Goal: Information Seeking & Learning: Understand process/instructions

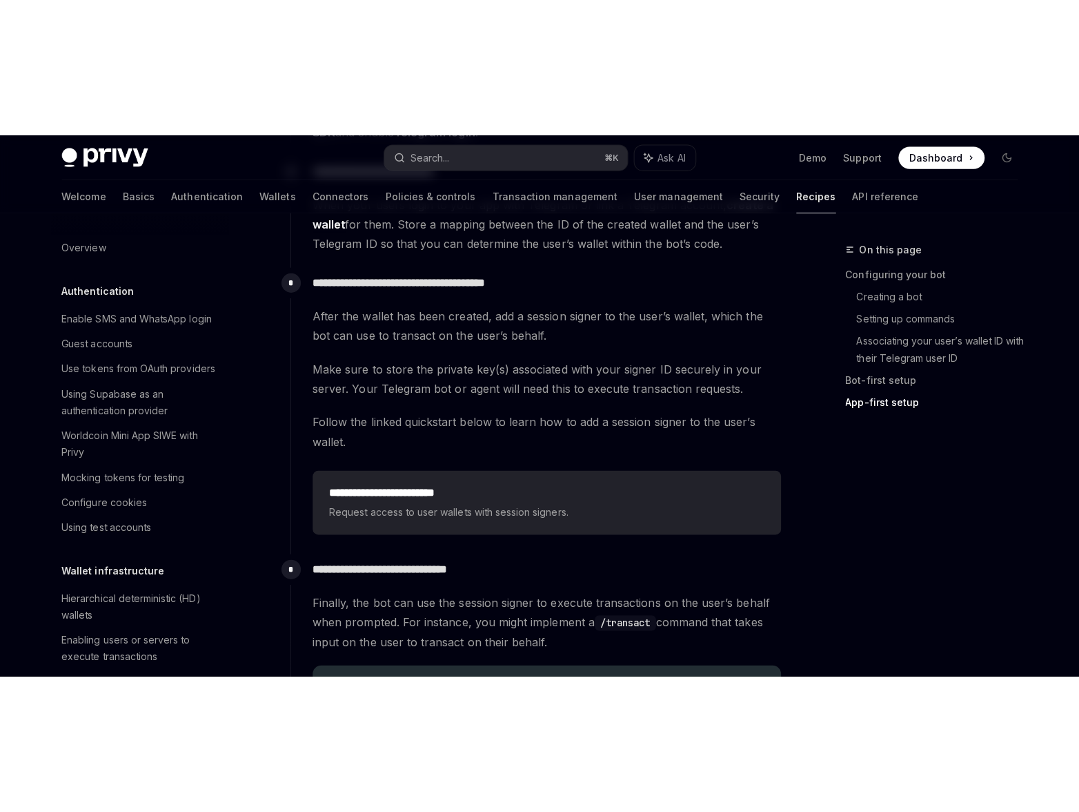
scroll to position [1325, 0]
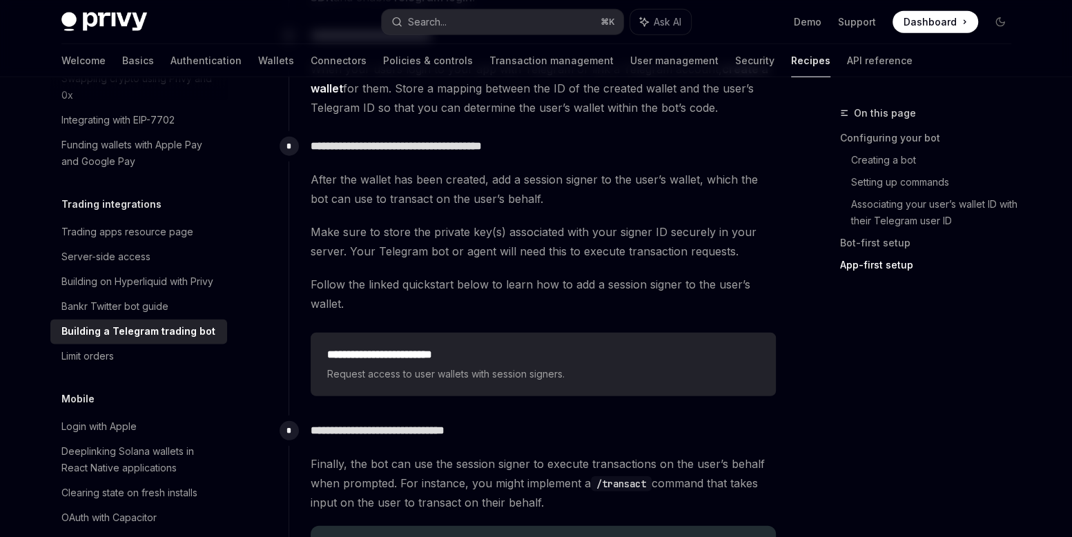
type textarea "*"
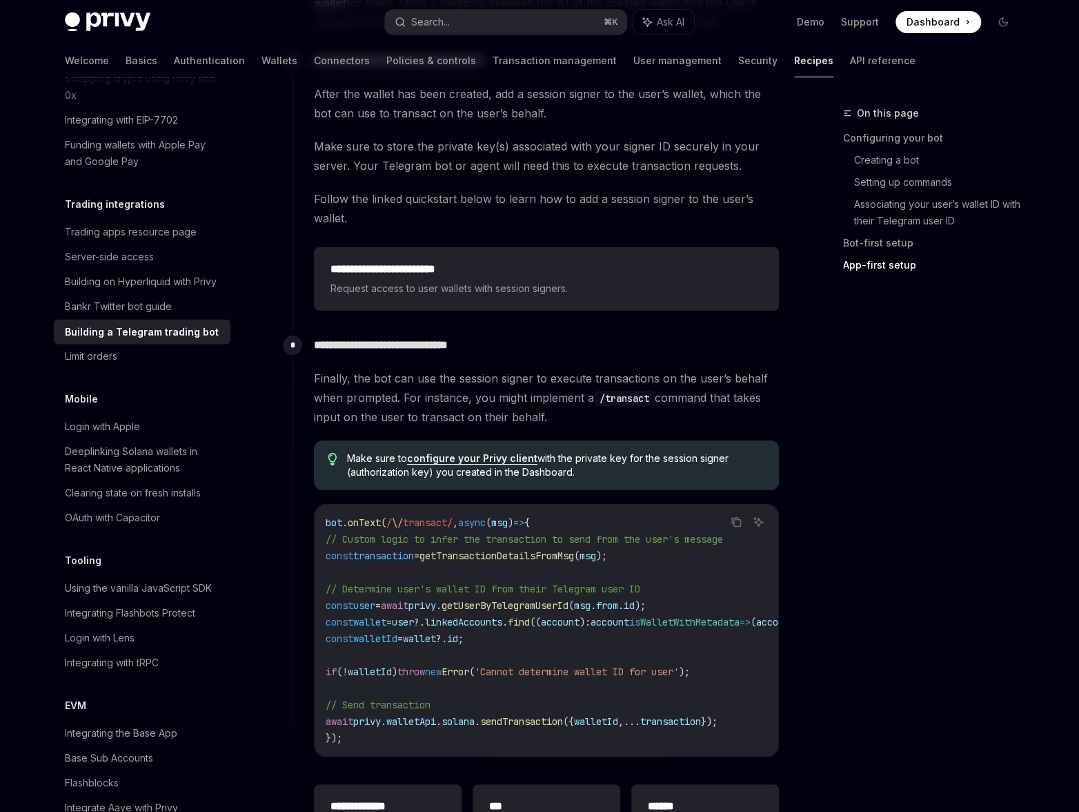
scroll to position [2795, 0]
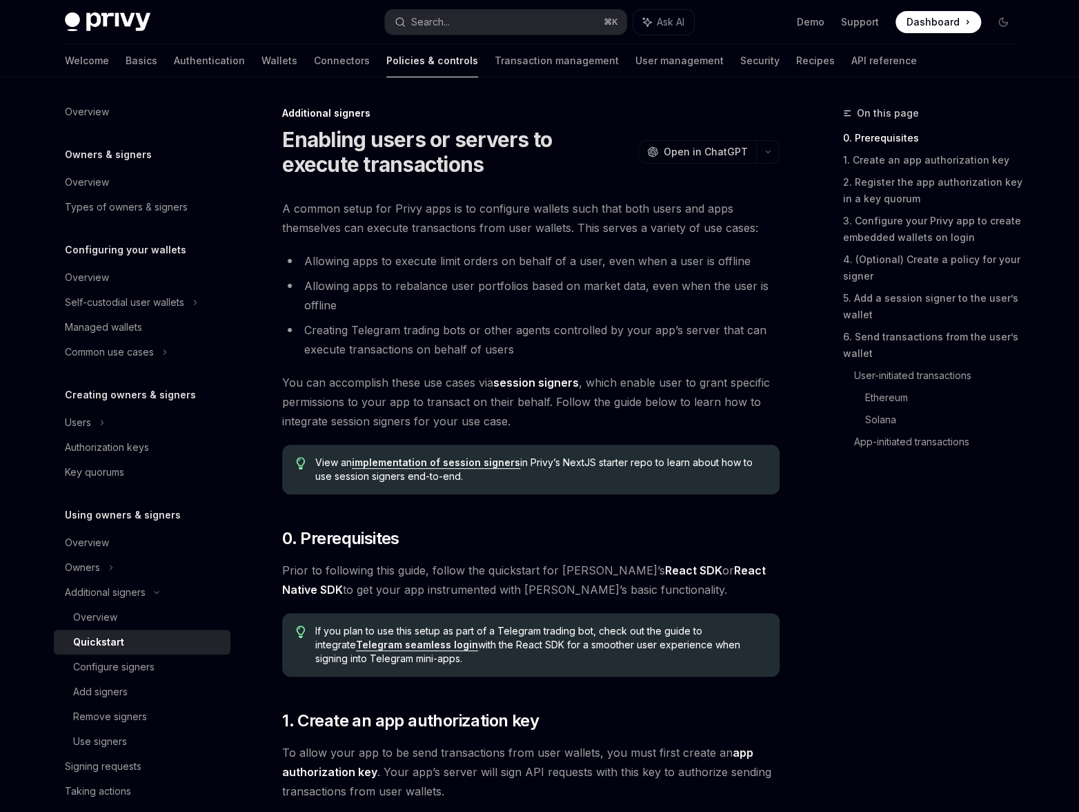
type textarea "*"
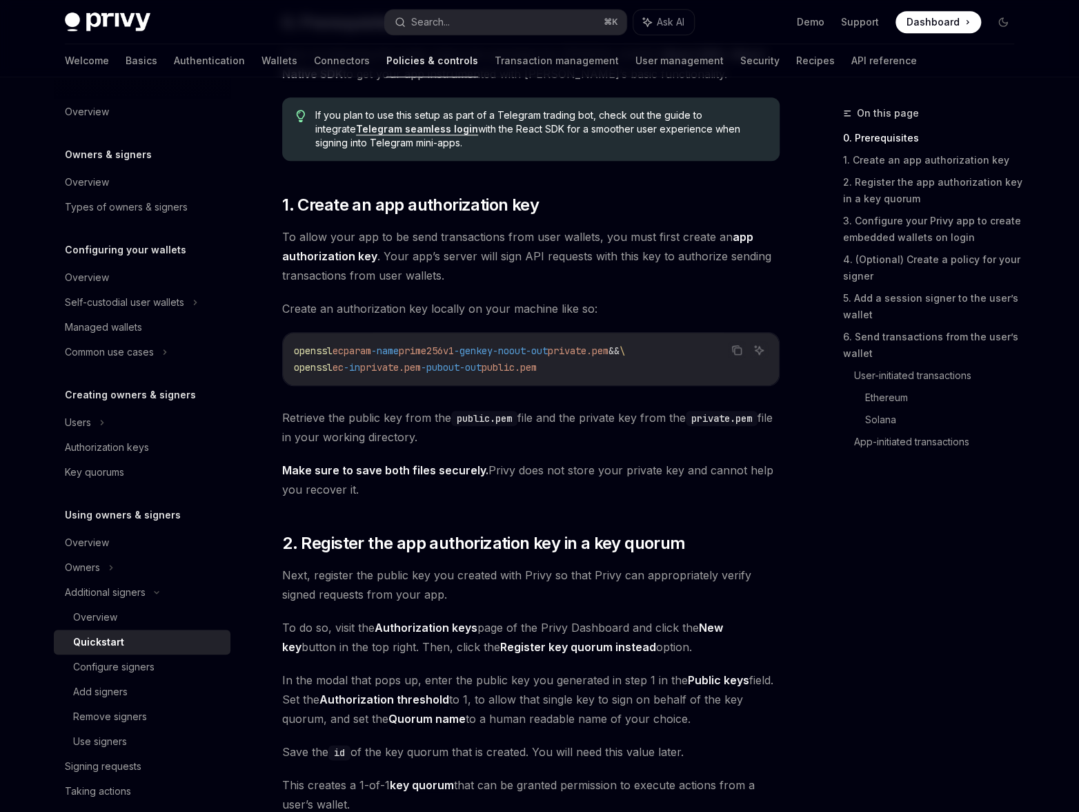
scroll to position [426, 0]
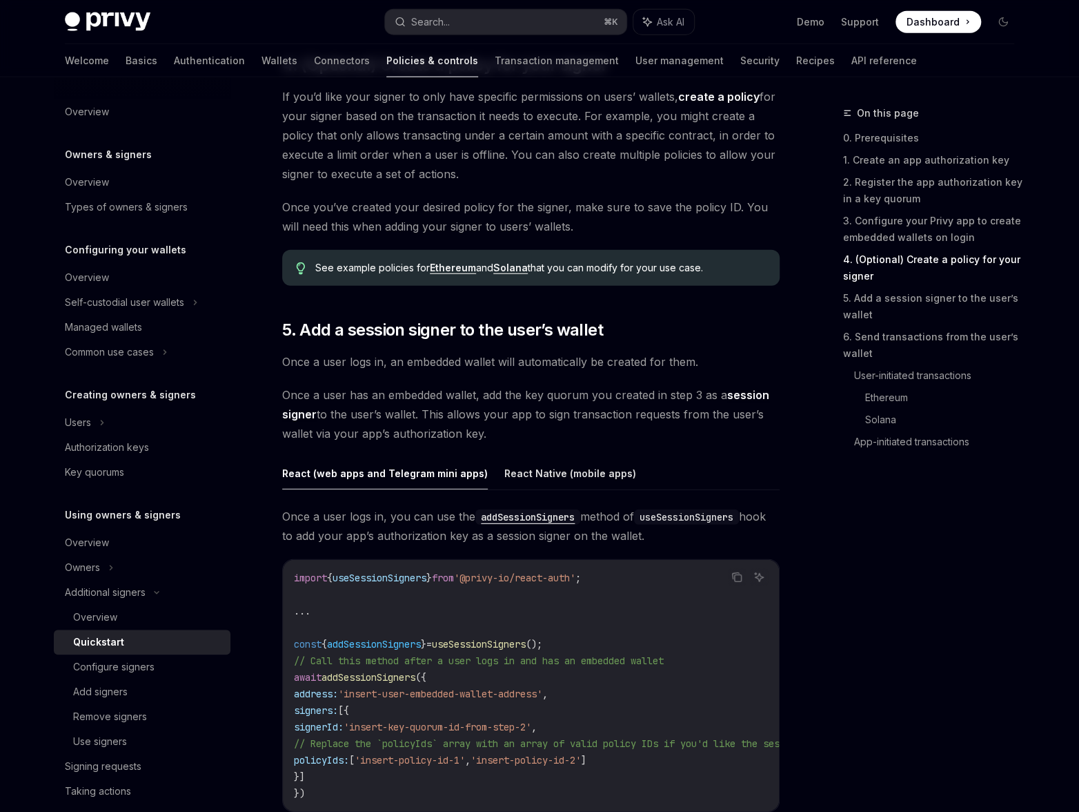
scroll to position [1878, 0]
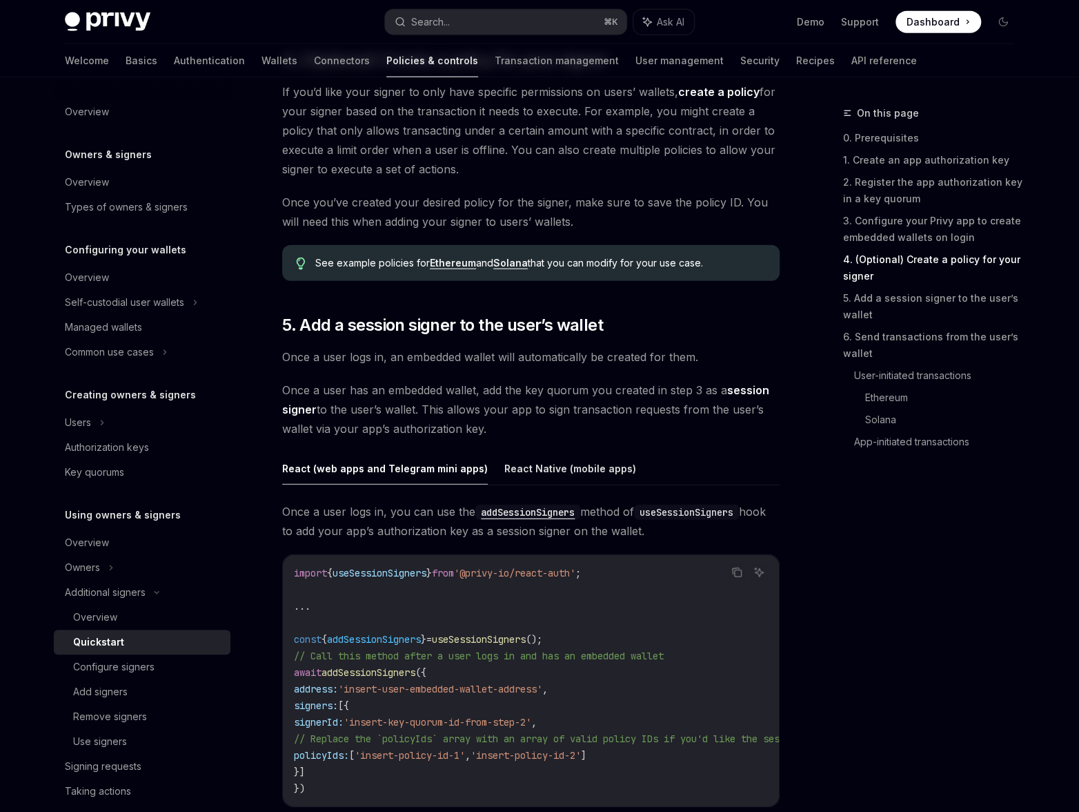
click at [381, 549] on span "useSessionSigners" at bounding box center [380, 573] width 94 height 12
copy span "useSessionSigners"
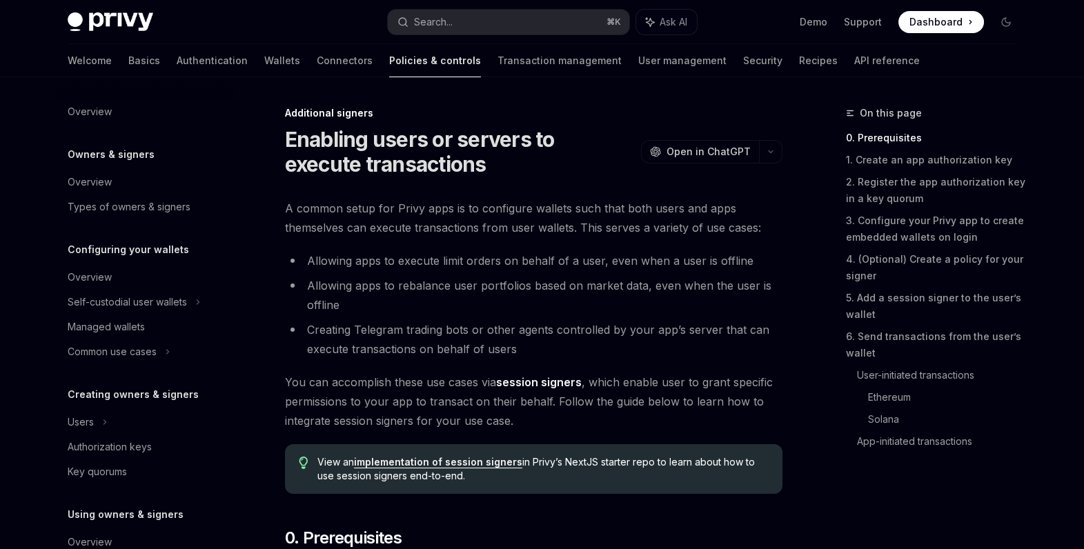
scroll to position [328, 0]
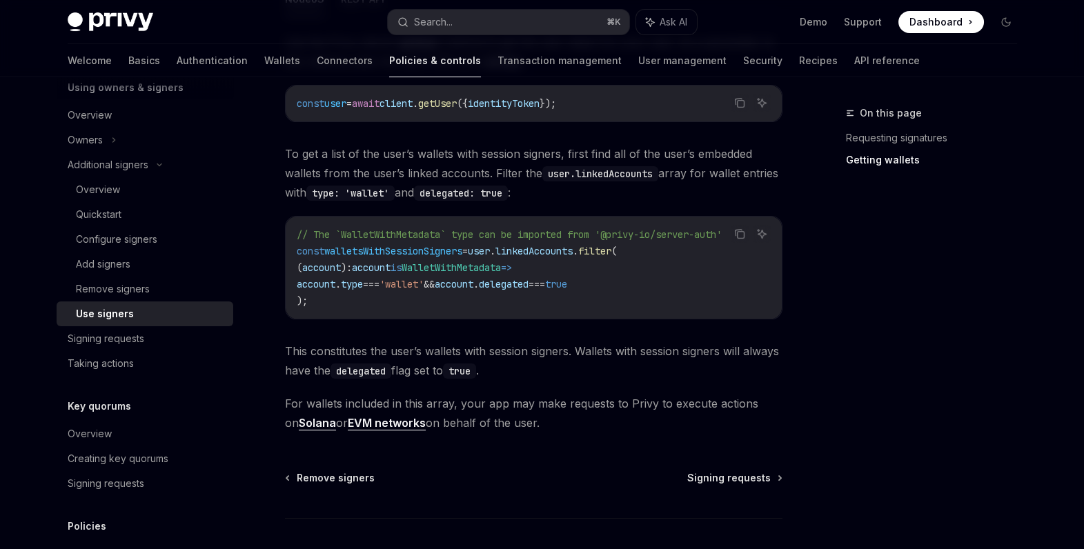
scroll to position [642, 0]
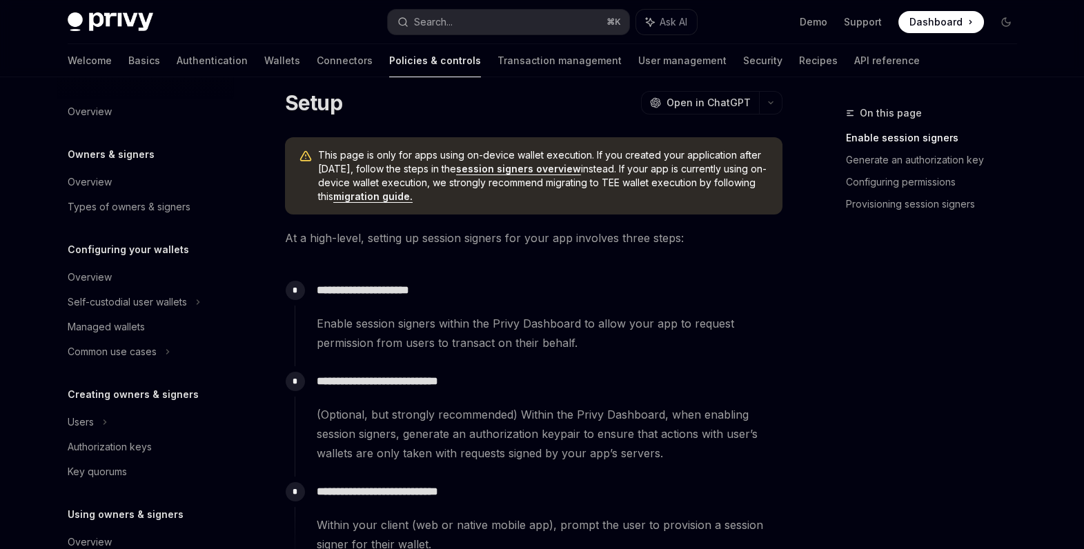
scroll to position [22, 0]
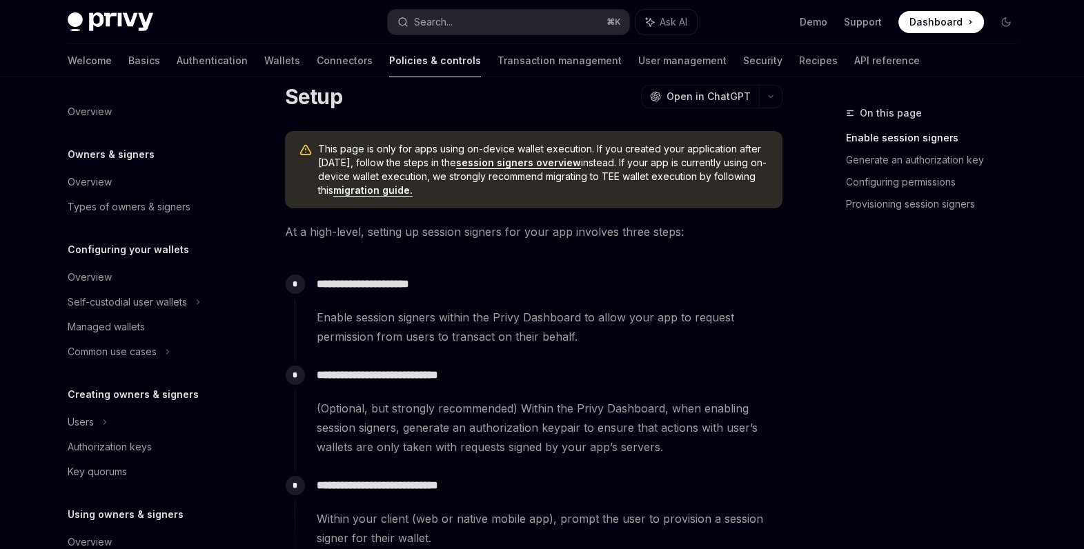
click at [491, 163] on link "session signers overview" at bounding box center [518, 163] width 125 height 12
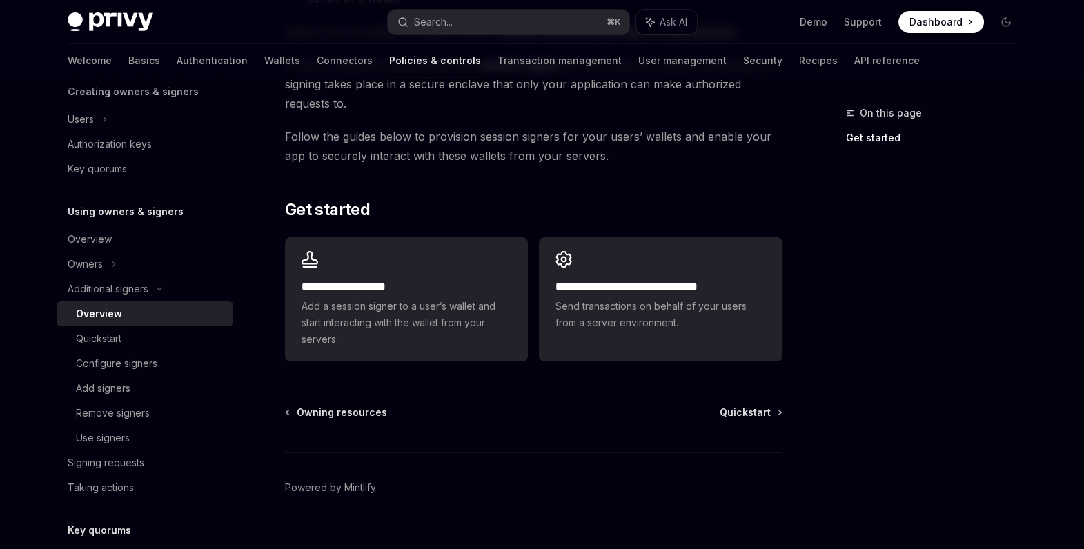
scroll to position [367, 0]
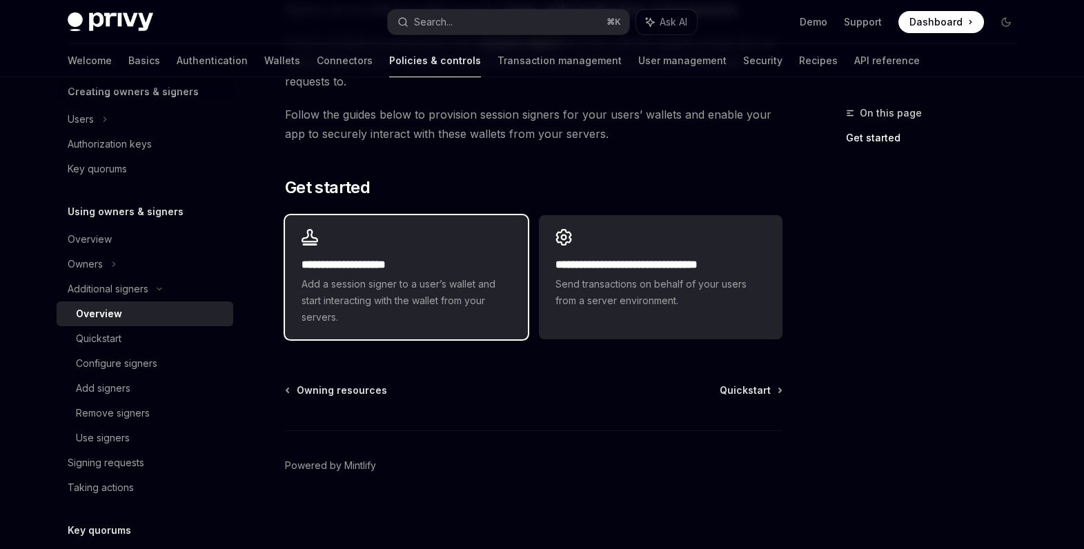
click at [470, 245] on div "**********" at bounding box center [406, 277] width 243 height 124
type textarea "*"
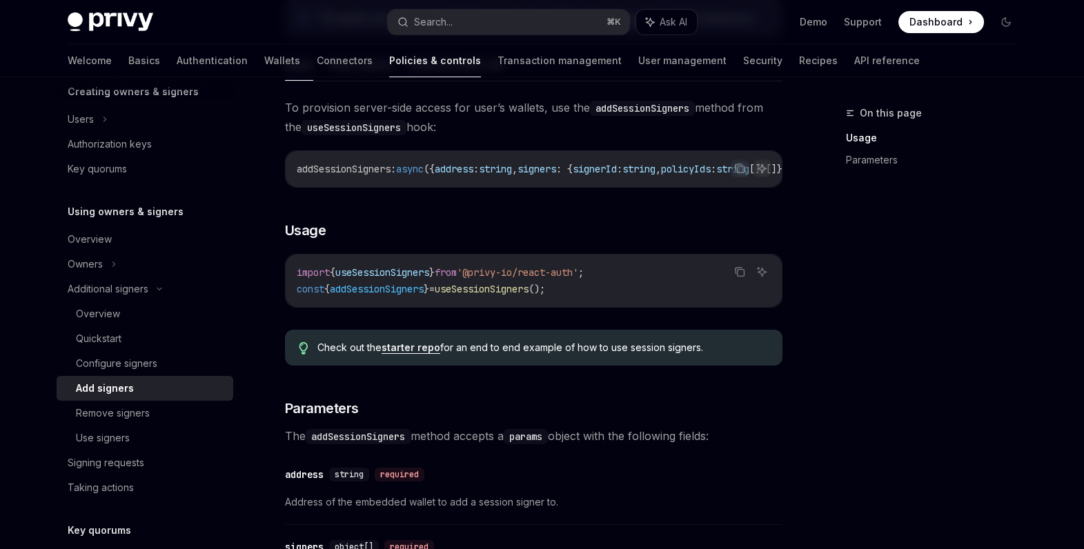
scroll to position [241, 0]
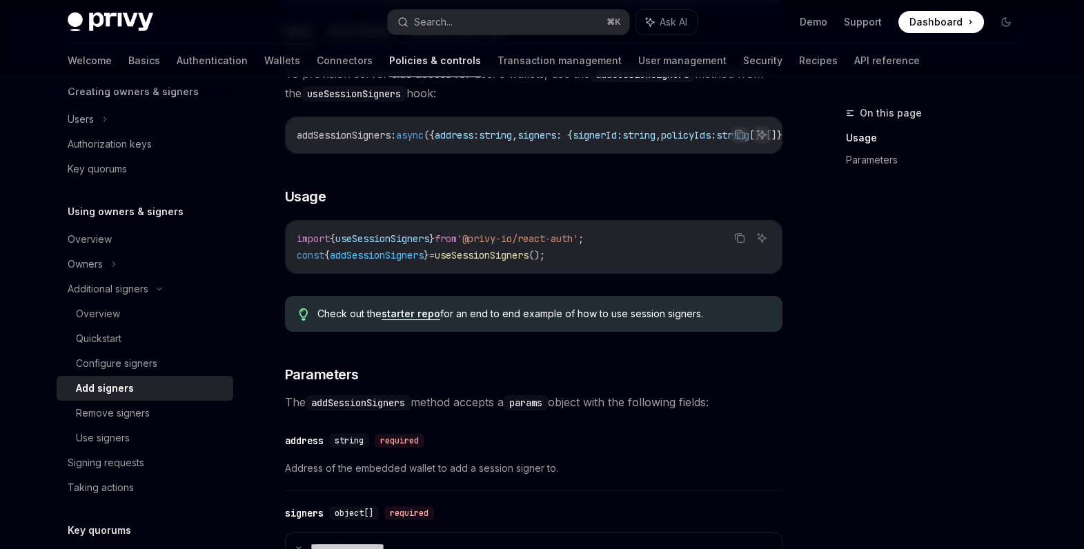
click at [421, 320] on link "starter repo" at bounding box center [411, 314] width 59 height 12
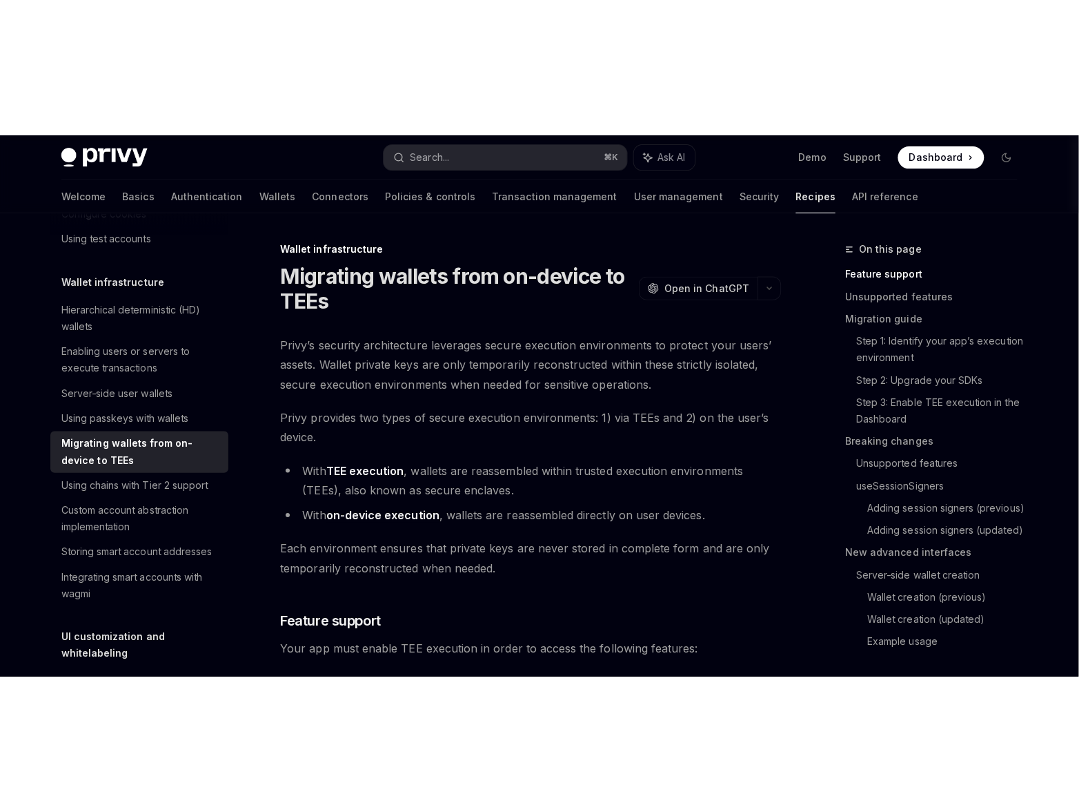
scroll to position [286, 0]
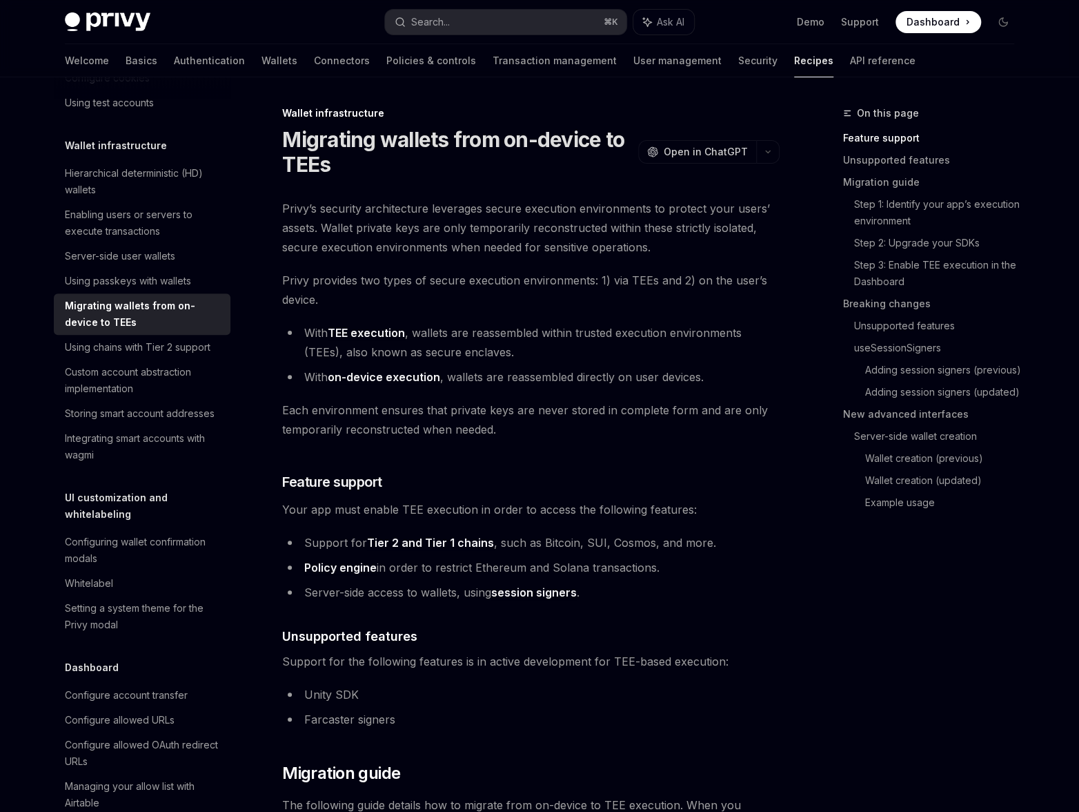
type textarea "*"
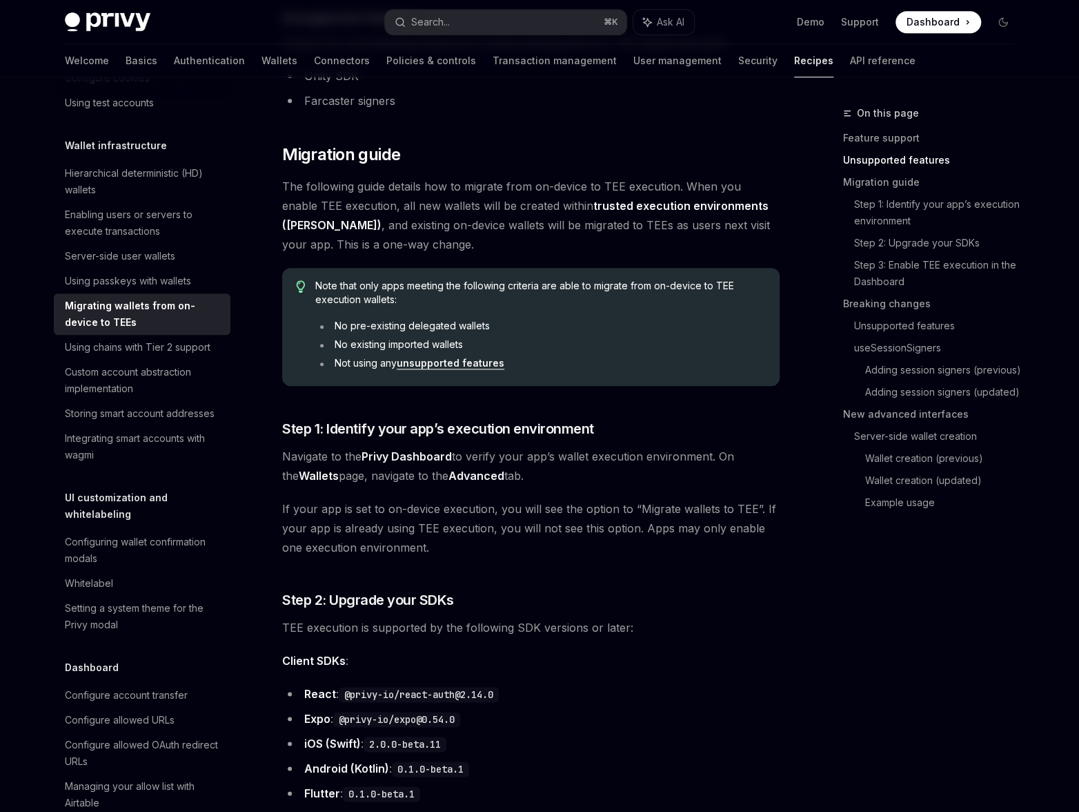
scroll to position [663, 0]
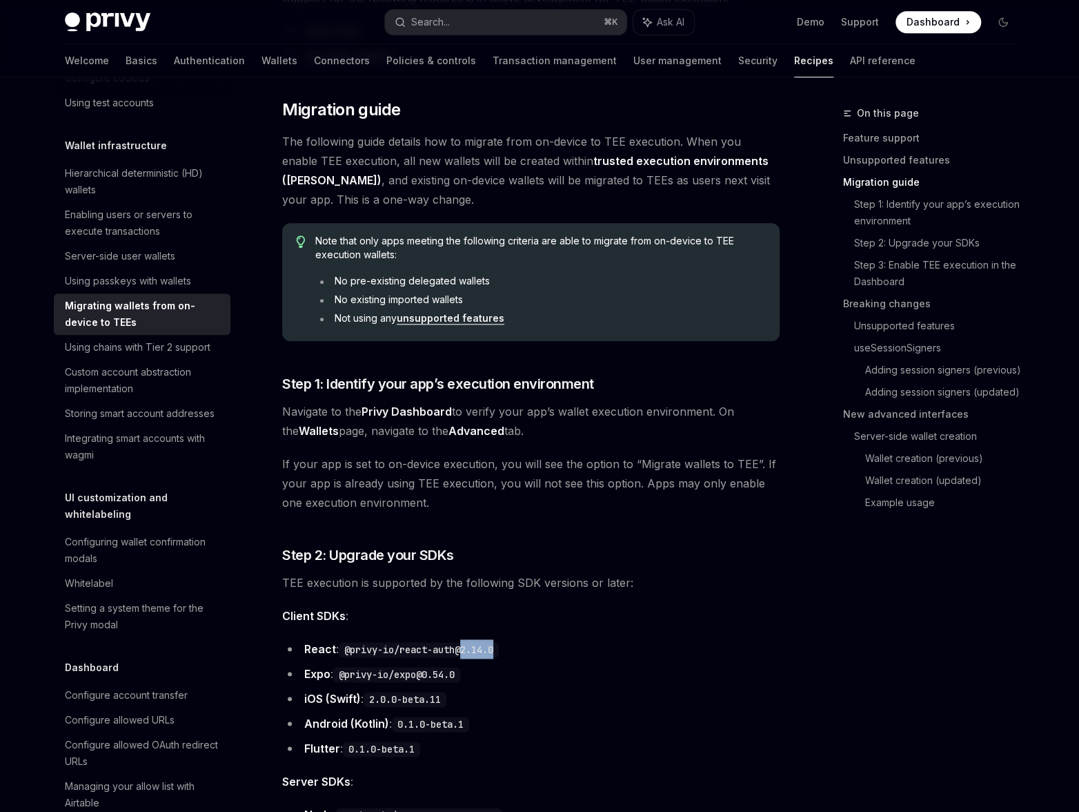
drag, startPoint x: 504, startPoint y: 648, endPoint x: 469, endPoint y: 649, distance: 35.2
click at [469, 549] on code "@privy-io/react-auth@2.14.0" at bounding box center [419, 649] width 160 height 15
copy code "2.14.0"
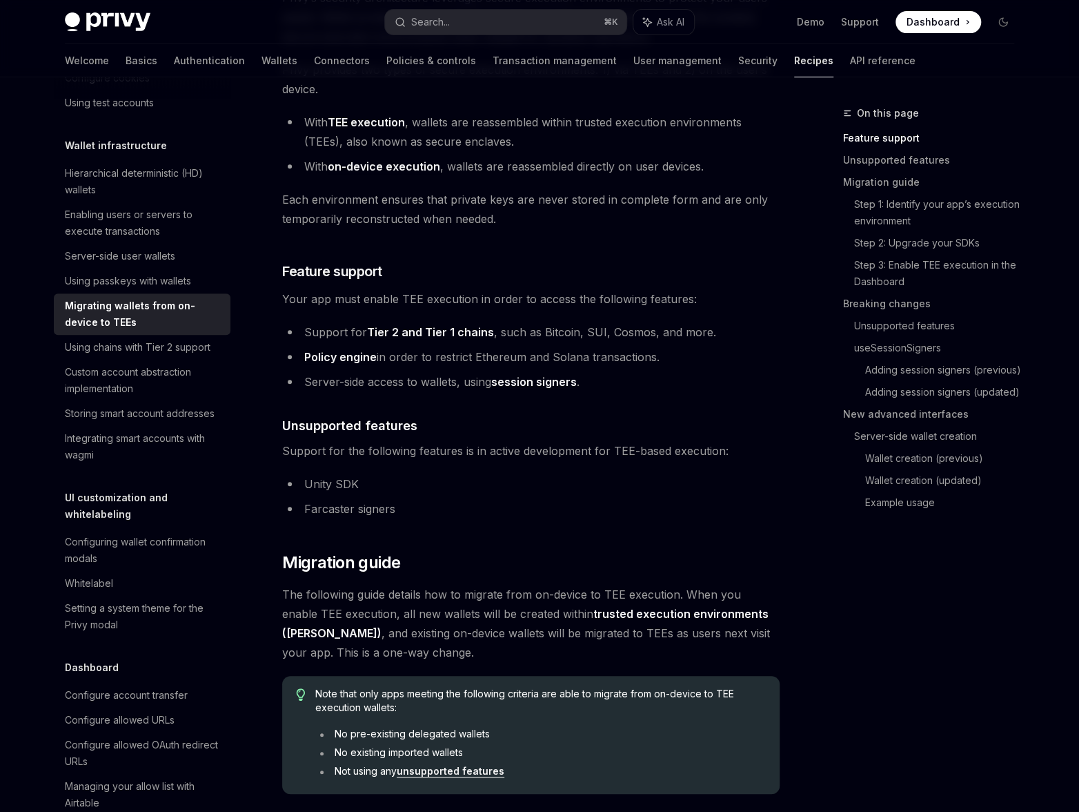
scroll to position [206, 0]
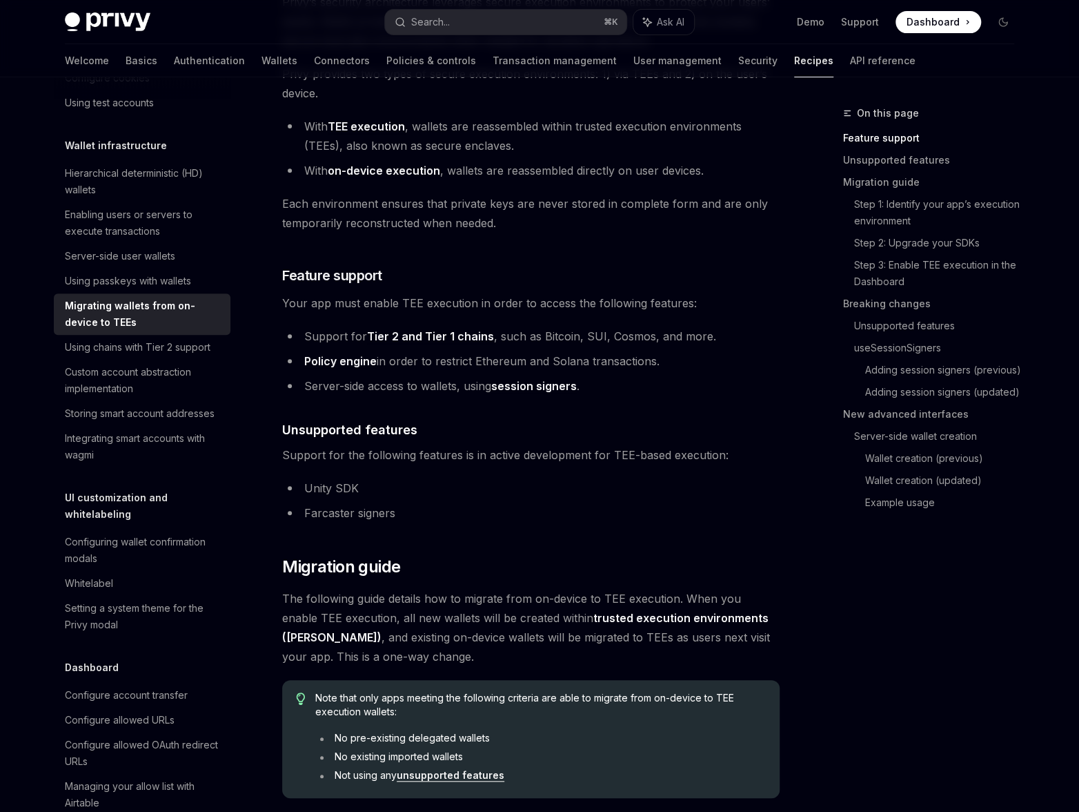
click at [432, 369] on li "Policy engine in order to restrict Ethereum and Solana transactions." at bounding box center [531, 360] width 498 height 19
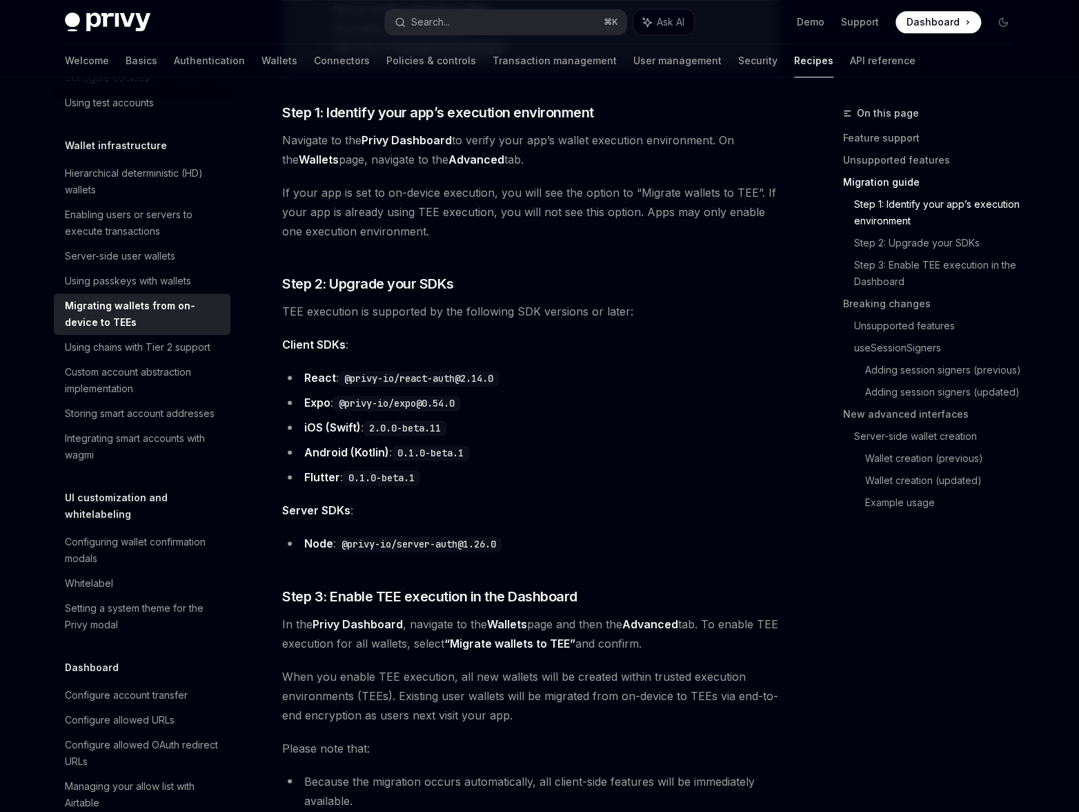
scroll to position [0, 0]
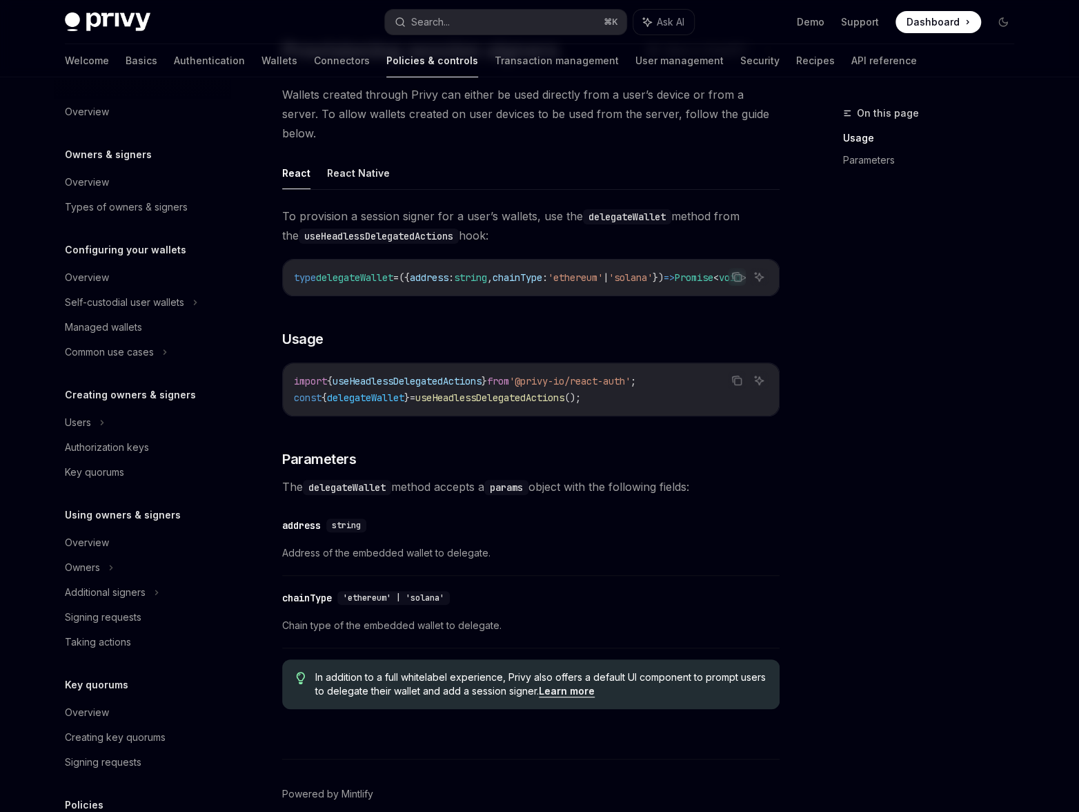
scroll to position [119, 0]
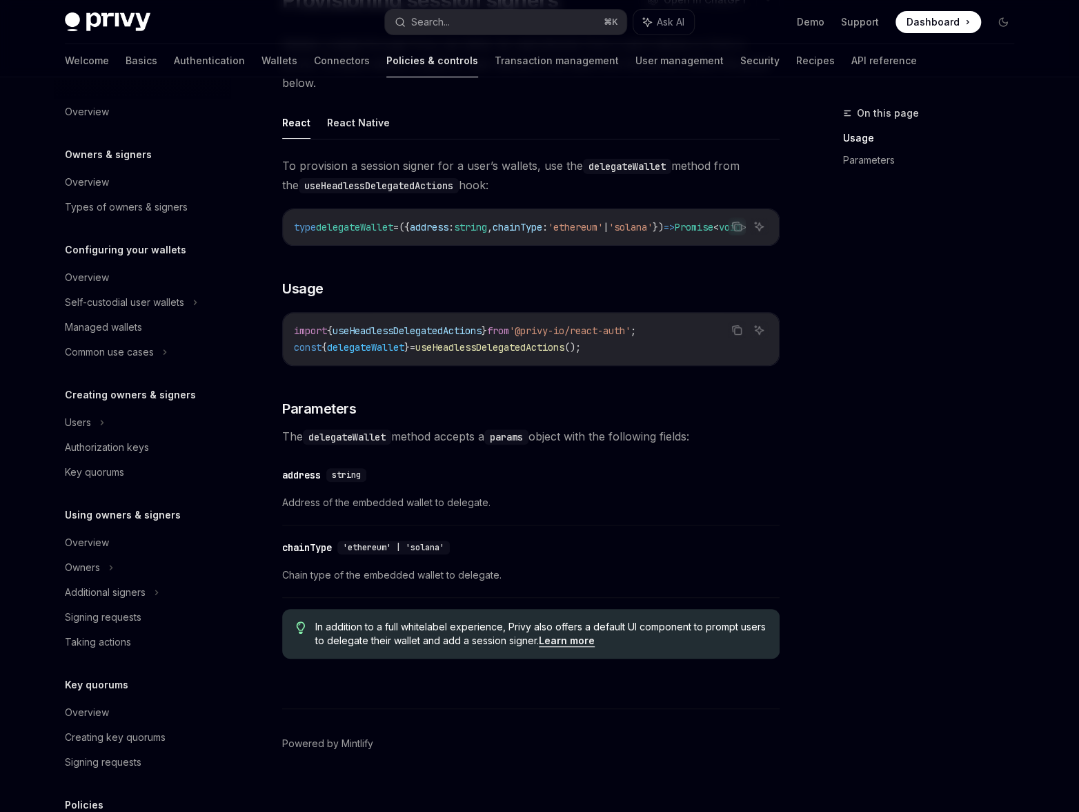
click at [293, 468] on div "address" at bounding box center [301, 475] width 39 height 14
click at [293, 544] on div "​ chainType 'ethereum' | 'solana' Chain type of the embedded wallet to delegate." at bounding box center [531, 565] width 498 height 66
click at [293, 540] on div "chainType" at bounding box center [307, 547] width 50 height 14
click at [404, 494] on span "Address of the embedded wallet to delegate." at bounding box center [531, 502] width 498 height 17
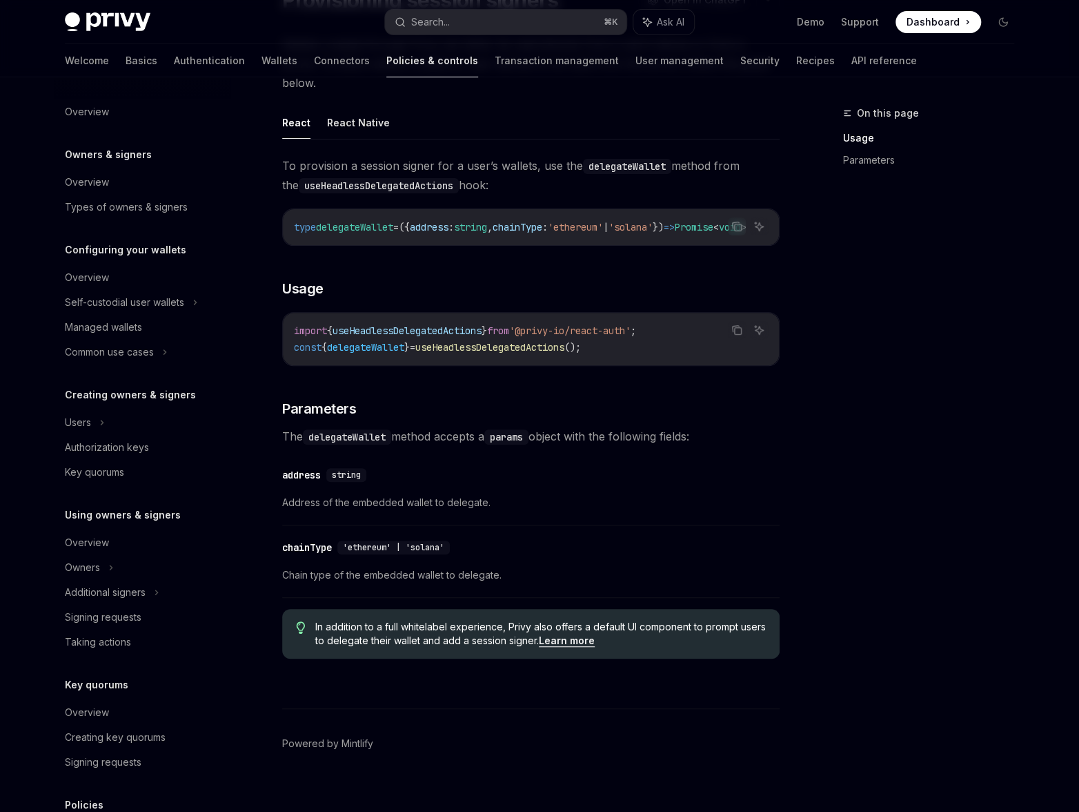
click at [555, 634] on link "Learn more" at bounding box center [567, 640] width 56 height 12
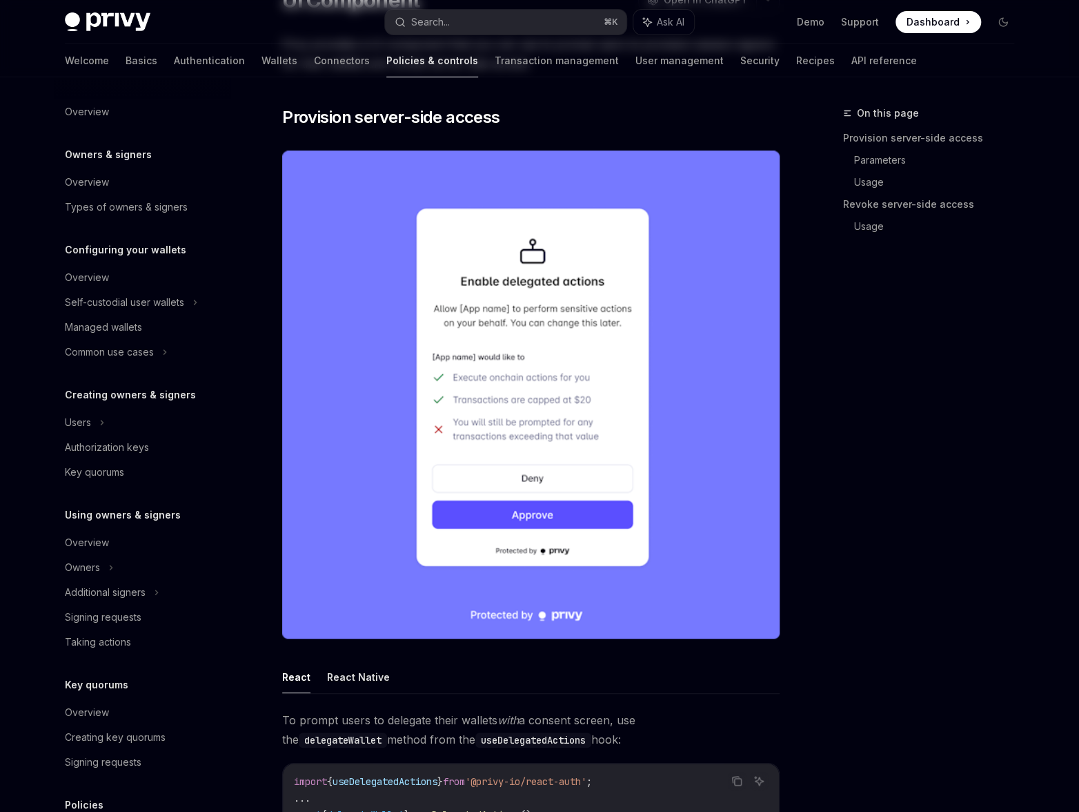
type textarea "*"
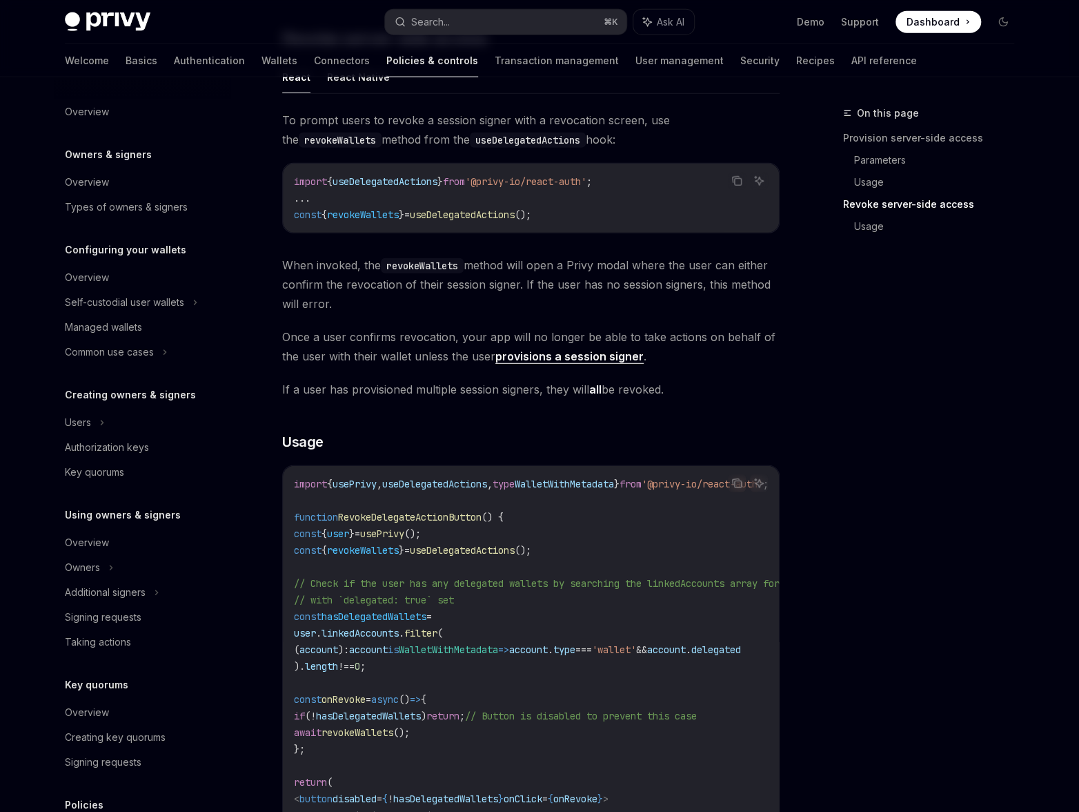
scroll to position [2132, 0]
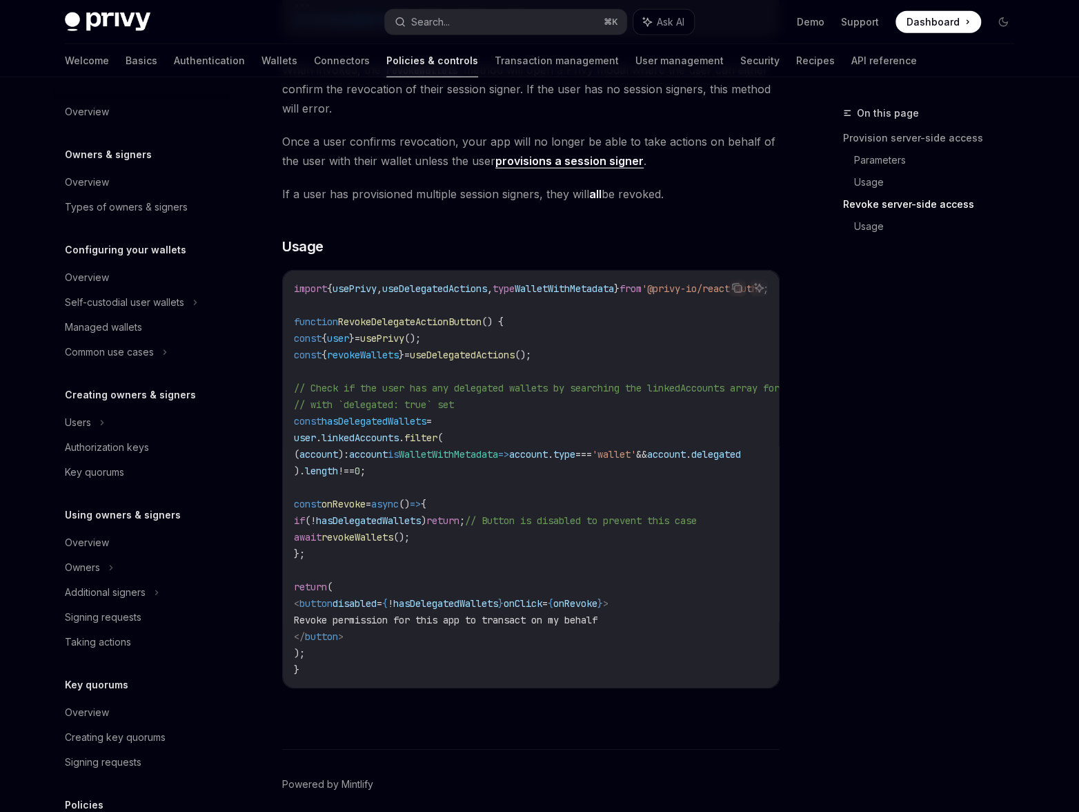
click at [917, 321] on div "On this page Provision server-side access Parameters Usage Revoke server-side a…" at bounding box center [921, 458] width 210 height 707
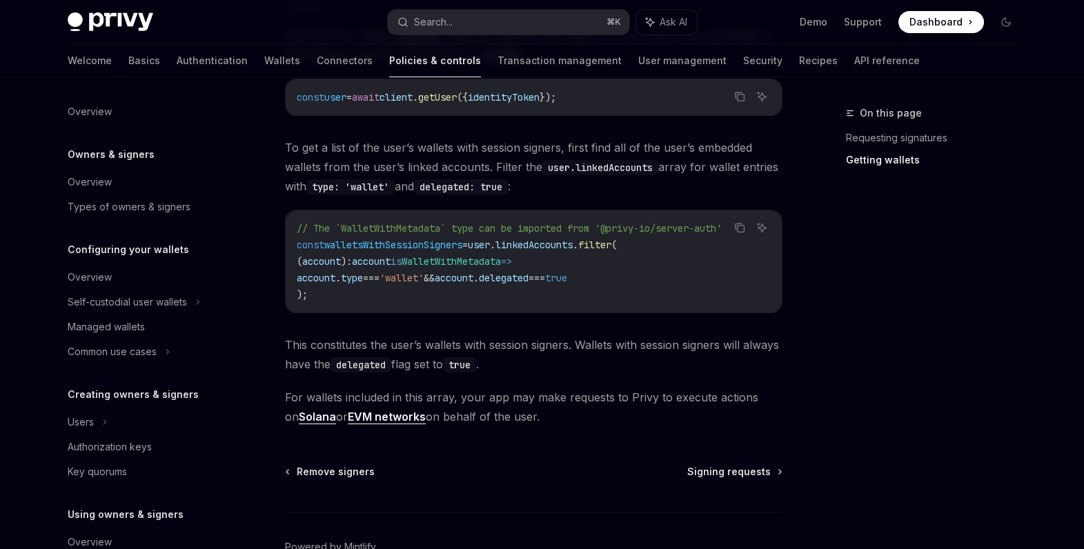
scroll to position [427, 0]
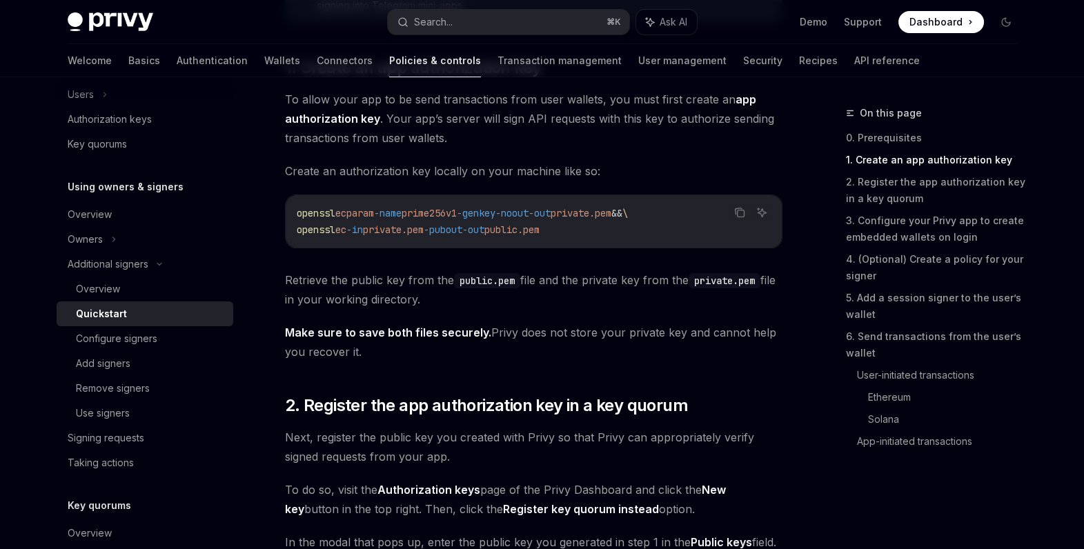
scroll to position [649, 0]
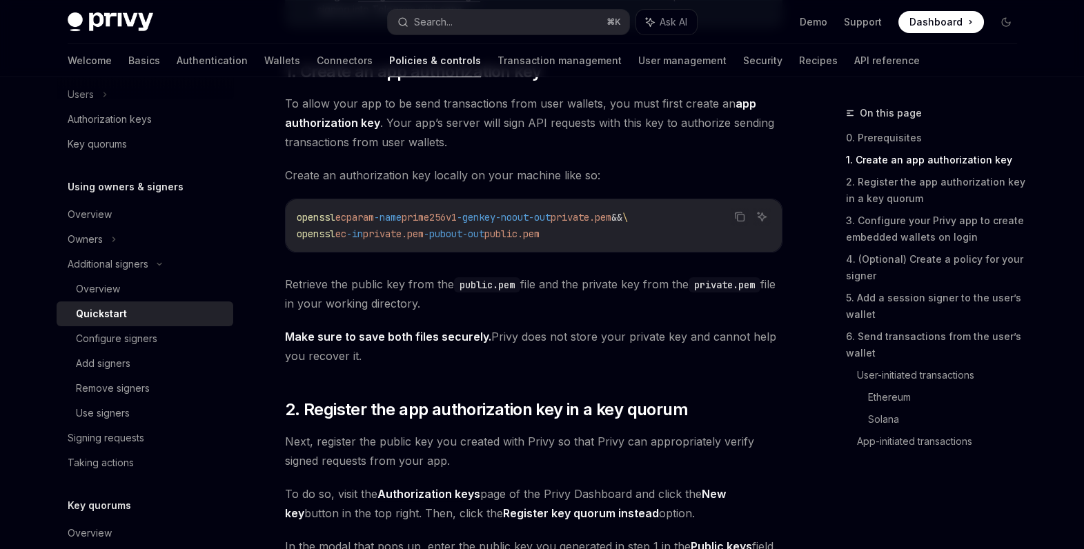
click at [406, 231] on span "private.pem" at bounding box center [393, 234] width 61 height 12
copy span "private"
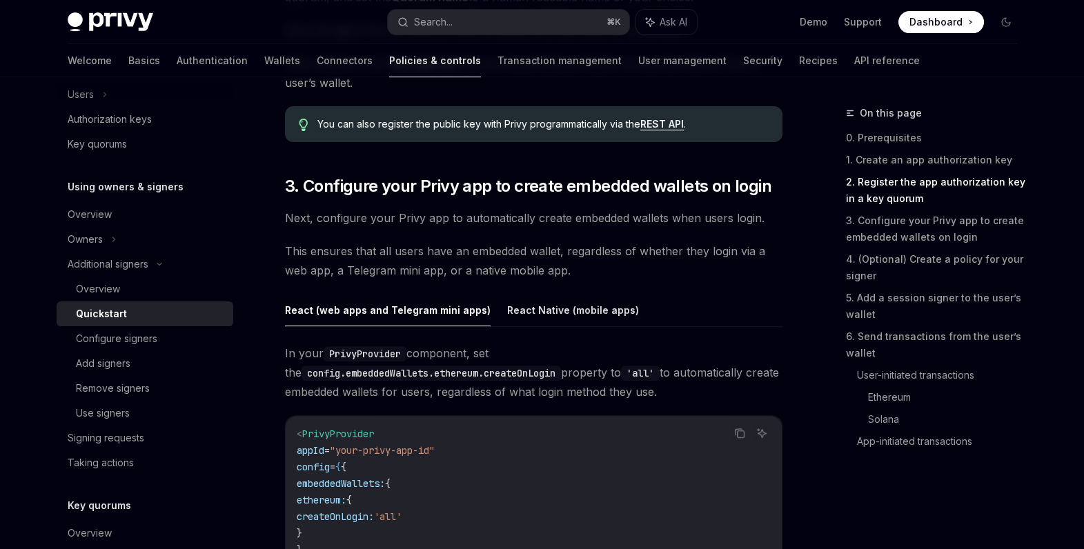
scroll to position [1242, 0]
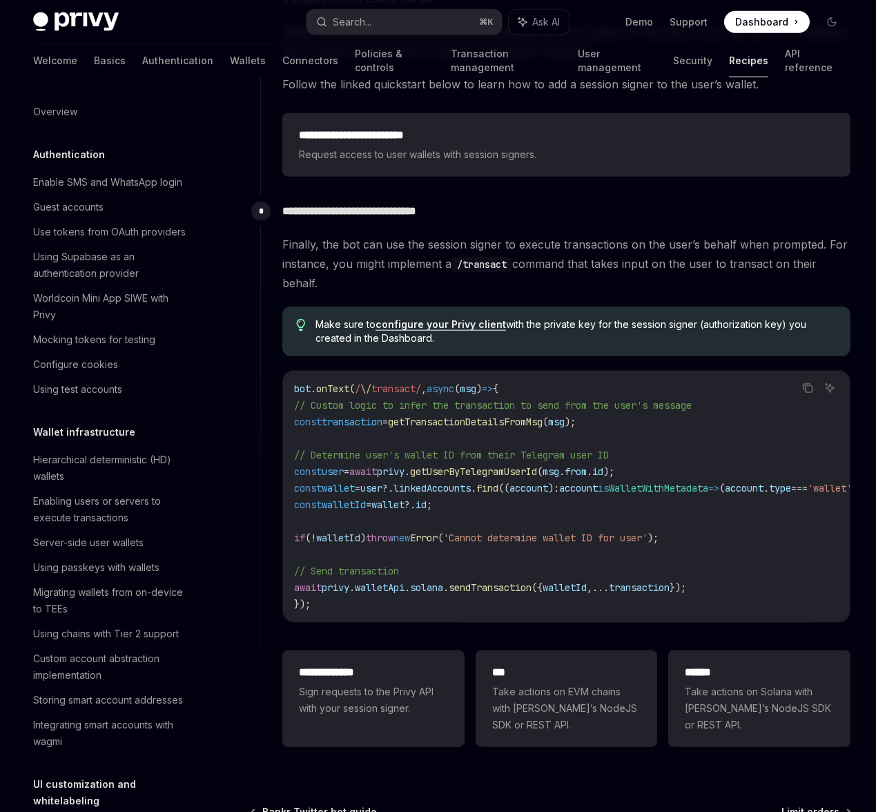
scroll to position [1325, 0]
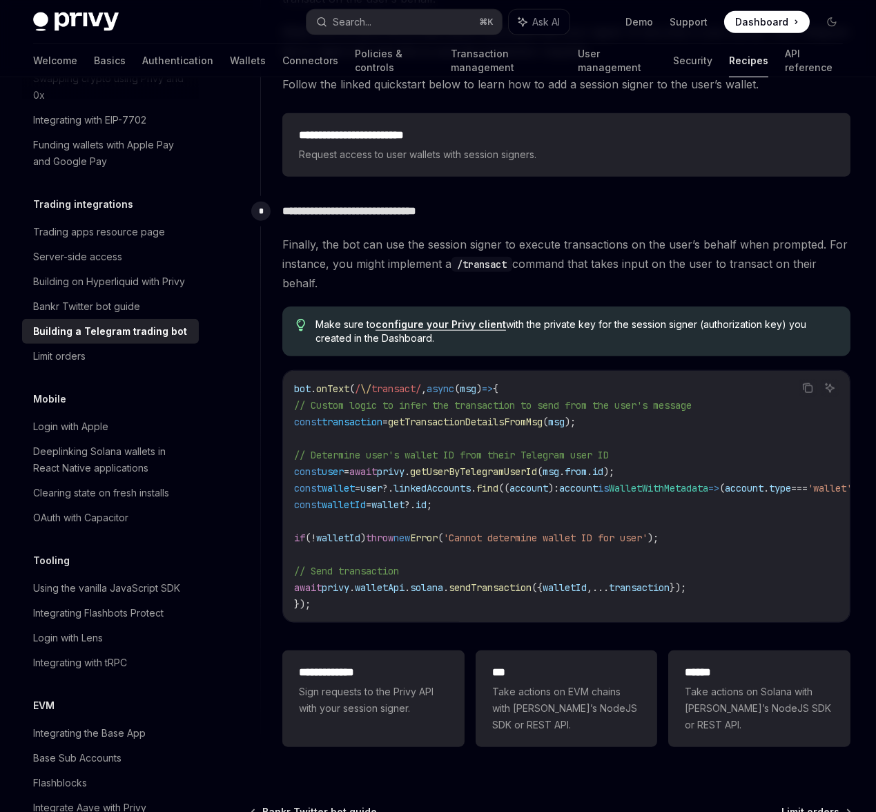
click at [316, 202] on p "**********" at bounding box center [566, 211] width 568 height 19
click at [308, 498] on span "const" at bounding box center [308, 504] width 28 height 12
click at [295, 398] on code "bot . onText ( / \/ transact/ , async ( msg ) => { // Custom logic to infer the…" at bounding box center [697, 496] width 806 height 232
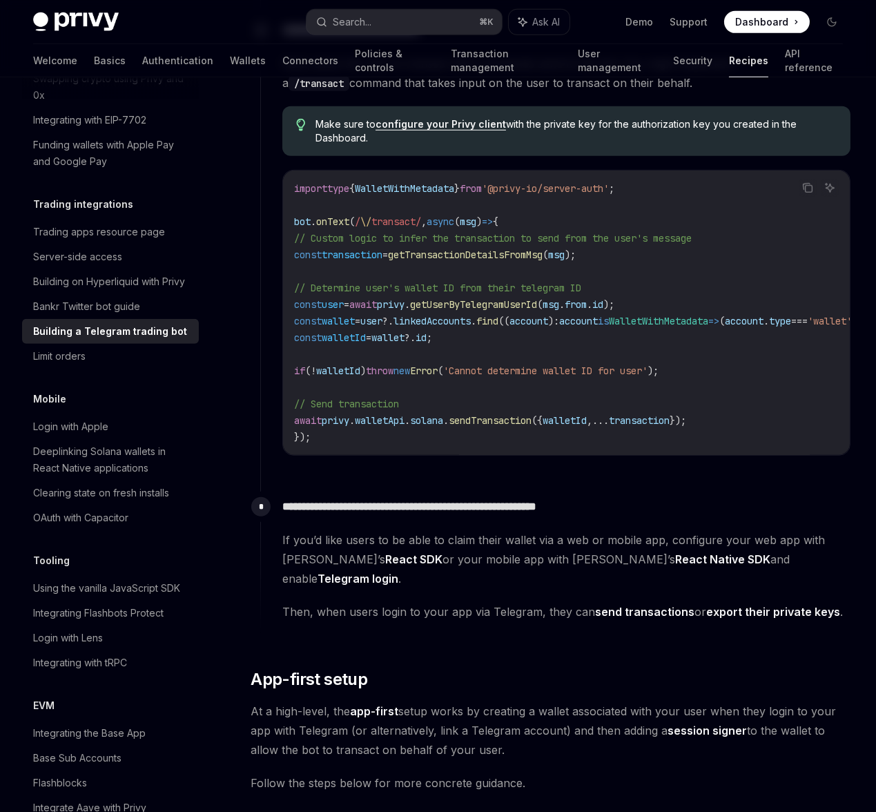
scroll to position [1701, 0]
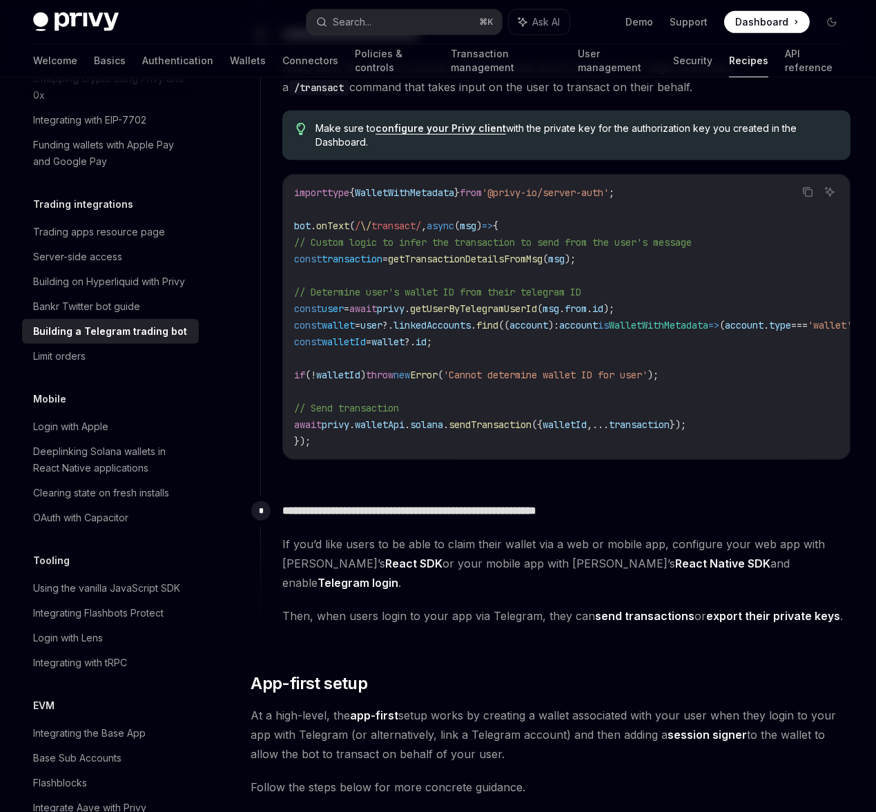
click at [319, 431] on code "import type { WalletWithMetadata } from '@privy-io/server-auth' ; bot . onText …" at bounding box center [697, 316] width 806 height 265
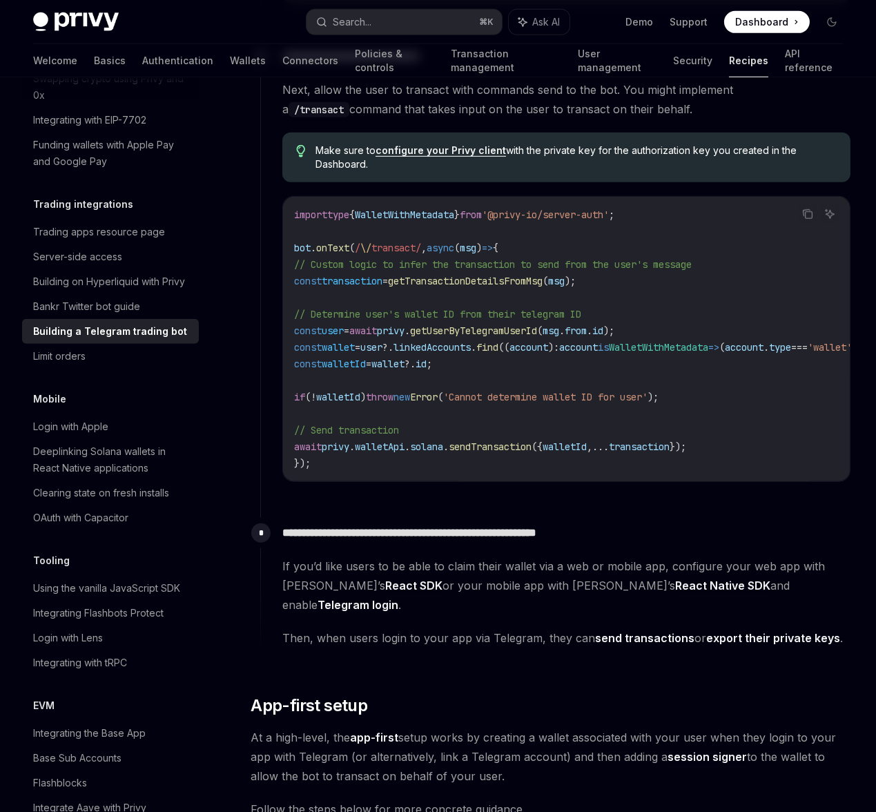
click at [296, 186] on div "Next, allow the user to transact with commands send to the bot. You might imple…" at bounding box center [566, 281] width 568 height 402
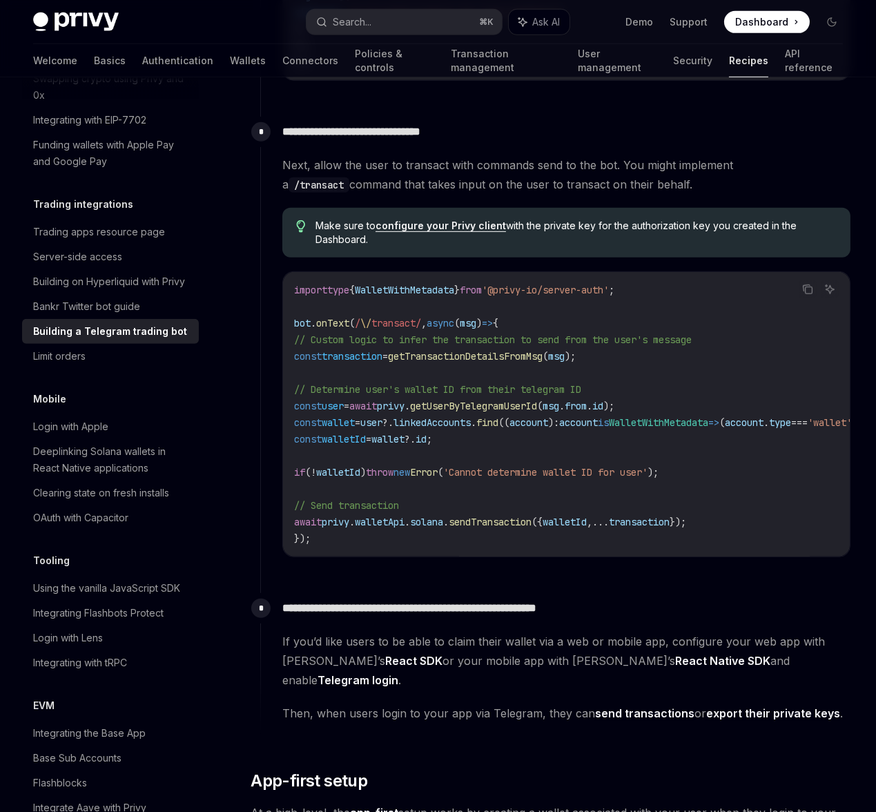
scroll to position [1470, 0]
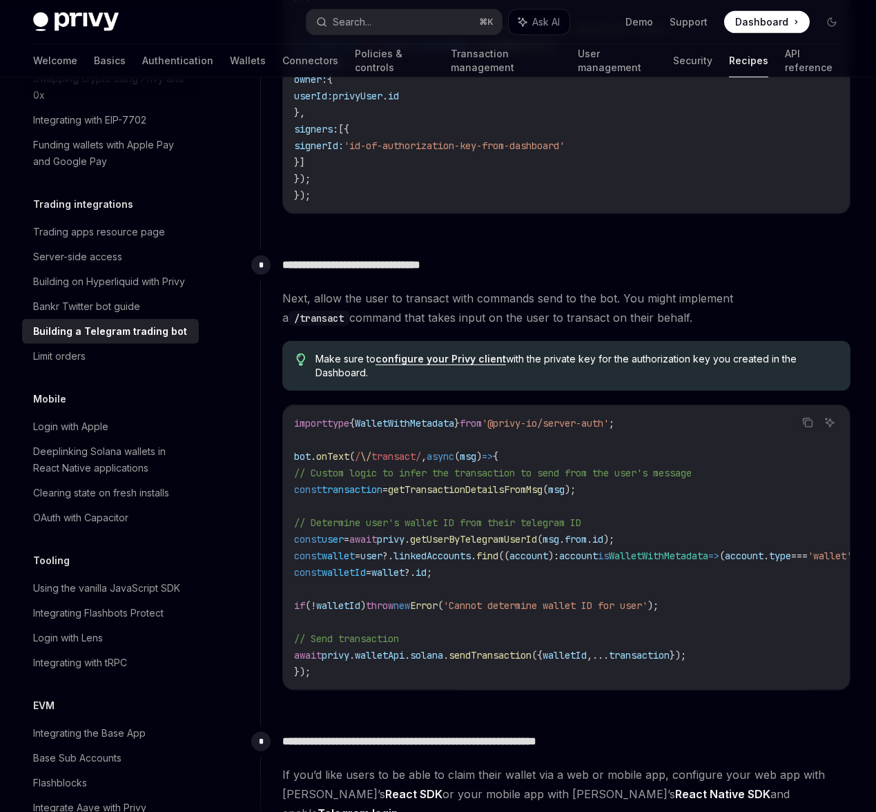
click at [295, 260] on p "**********" at bounding box center [566, 264] width 568 height 19
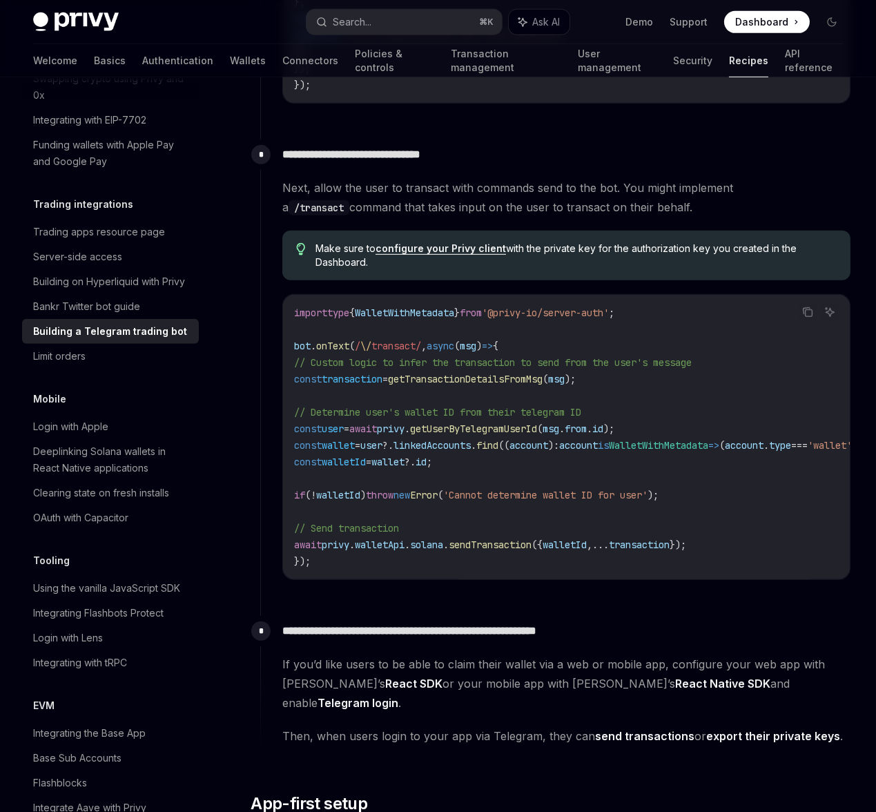
scroll to position [1594, 0]
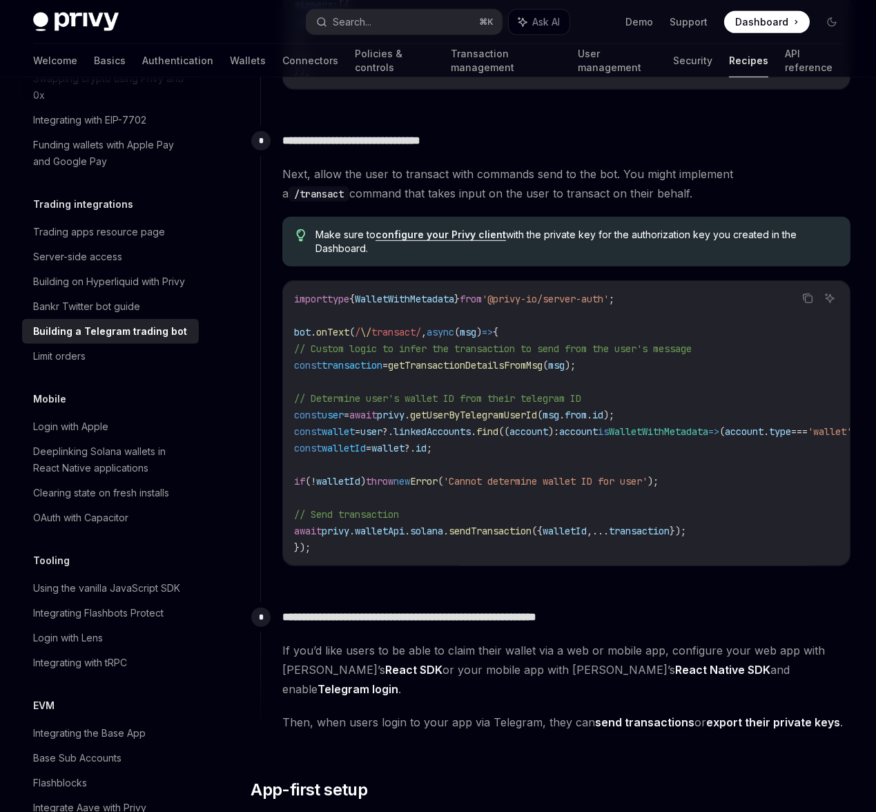
click at [537, 418] on span "getUserByTelegramUserId" at bounding box center [473, 415] width 127 height 12
click at [688, 411] on code "import type { WalletWithMetadata } from '@privy-io/server-auth' ; bot . onText …" at bounding box center [697, 423] width 806 height 265
drag, startPoint x: 688, startPoint y: 411, endPoint x: 314, endPoint y: 409, distance: 374.1
click at [314, 409] on code "import type { WalletWithMetadata } from '@privy-io/server-auth' ; bot . onText …" at bounding box center [697, 423] width 806 height 265
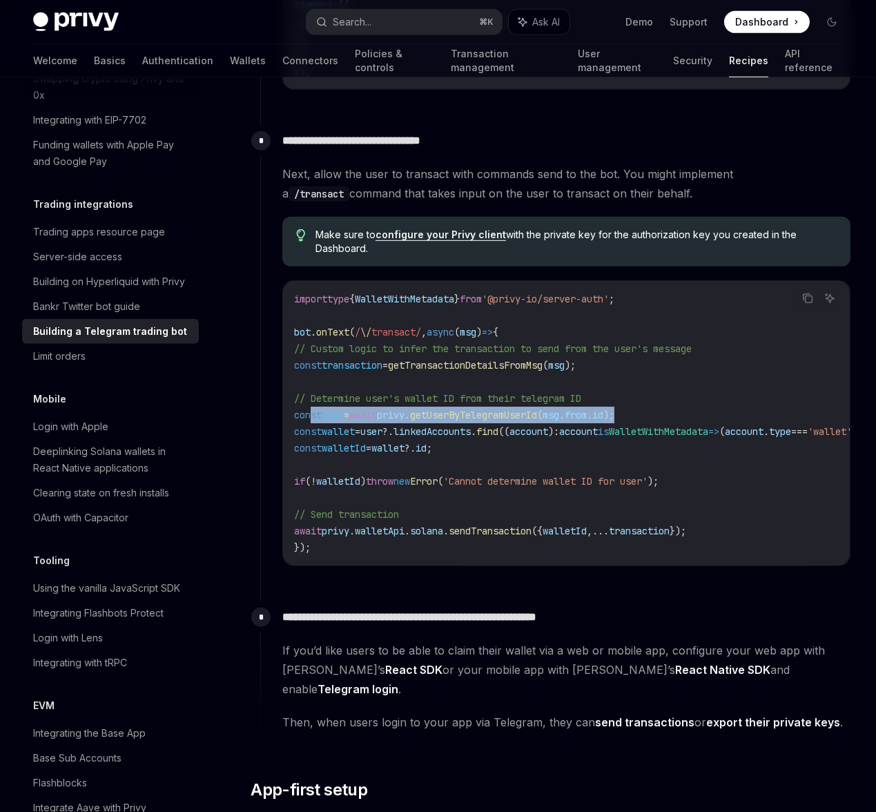
copy span "const user = await privy . getUserByTelegramUserId ( msg . from . id );"
click at [404, 500] on code "import type { WalletWithMetadata } from '@privy-io/server-auth' ; bot . onText …" at bounding box center [697, 423] width 806 height 265
click at [808, 295] on icon "Copy the contents from the code block" at bounding box center [807, 298] width 11 height 11
click at [252, 389] on div "Privy can power Telegram trading bots that trade on behalf of users. These bots…" at bounding box center [551, 273] width 600 height 3387
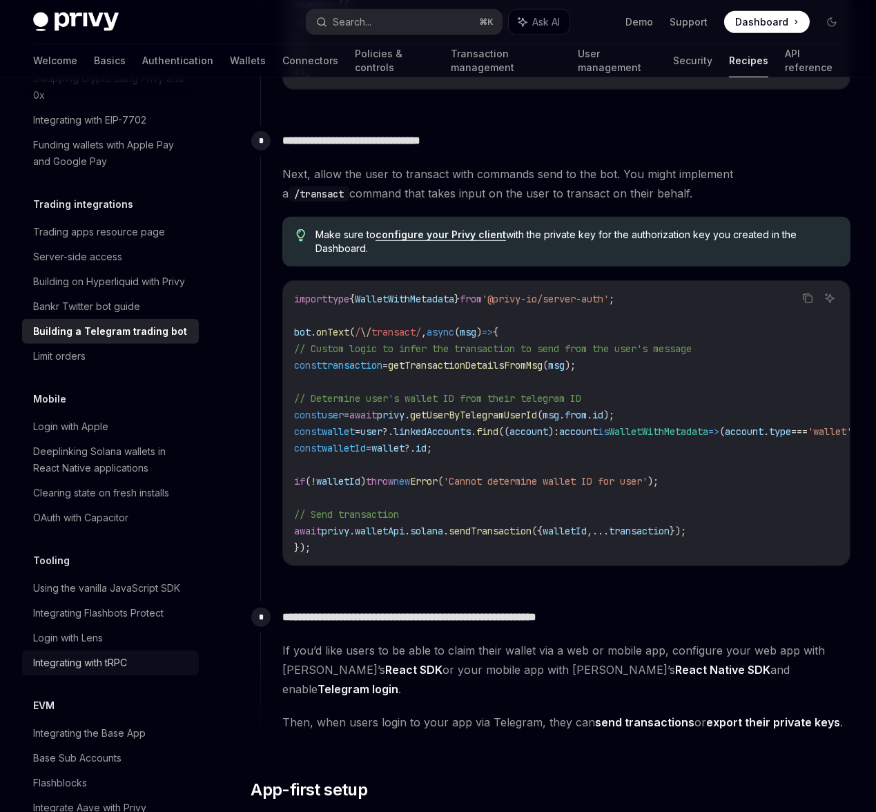
type textarea "*"
